Goal: Information Seeking & Learning: Learn about a topic

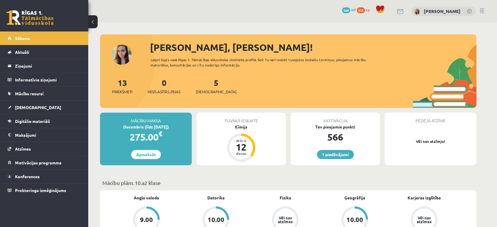
scroll to position [104, 0]
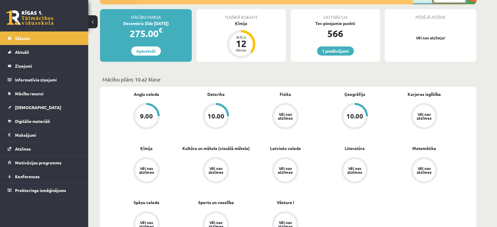
click at [417, 106] on div "Vēl nav atzīmes" at bounding box center [424, 116] width 26 height 26
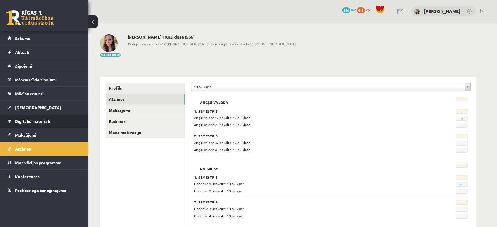
click at [31, 123] on link "Digitālie materiāli" at bounding box center [44, 121] width 73 height 14
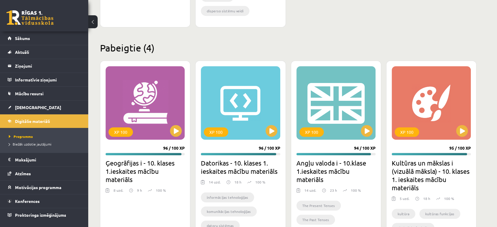
scroll to position [327, 0]
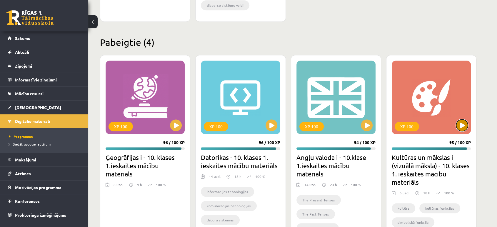
click at [460, 125] on button at bounding box center [462, 125] width 12 height 12
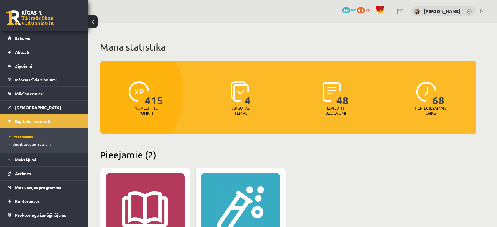
scroll to position [327, 0]
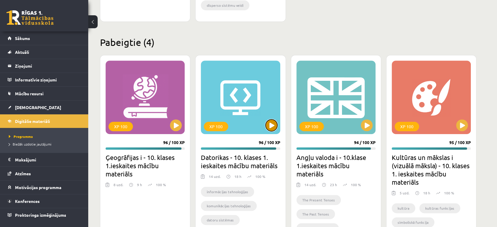
click at [268, 122] on button at bounding box center [272, 125] width 12 height 12
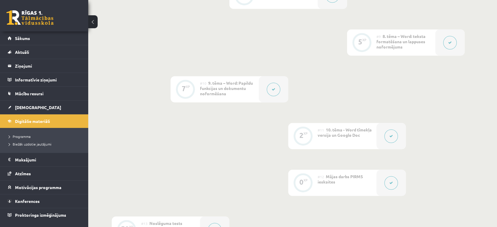
scroll to position [523, 0]
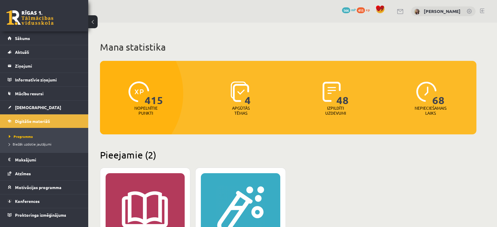
scroll to position [327, 0]
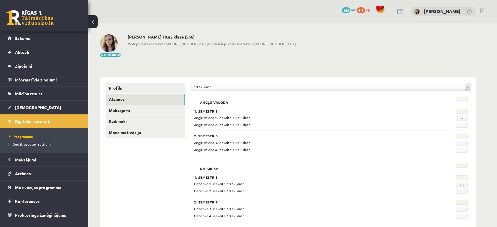
scroll to position [327, 0]
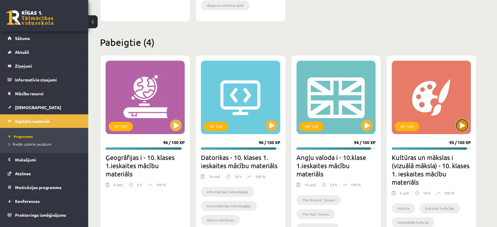
click at [459, 124] on button at bounding box center [462, 125] width 12 height 12
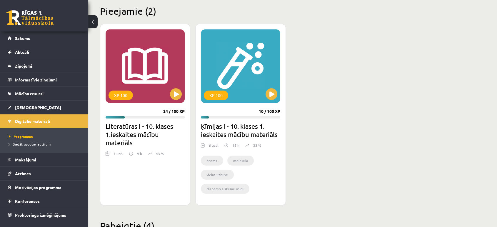
scroll to position [115, 0]
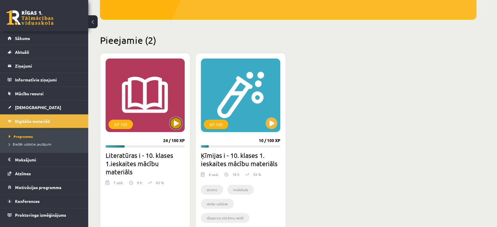
click at [174, 129] on button at bounding box center [176, 123] width 12 height 12
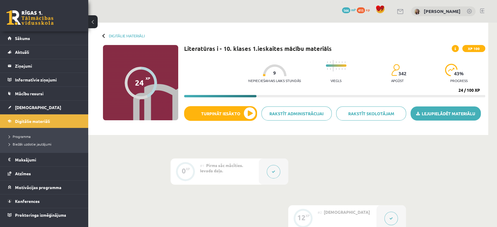
click at [435, 114] on link "Lejupielādēt materiālu" at bounding box center [445, 113] width 70 height 14
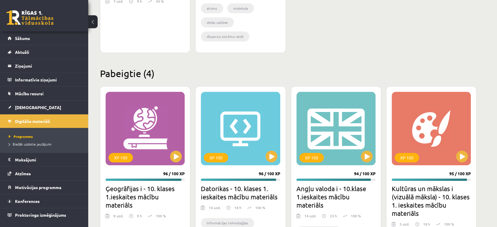
scroll to position [365, 0]
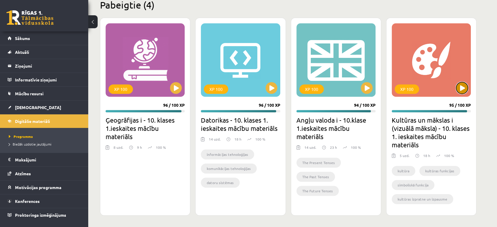
click at [460, 86] on button at bounding box center [462, 88] width 12 height 12
